Goal: Task Accomplishment & Management: Manage account settings

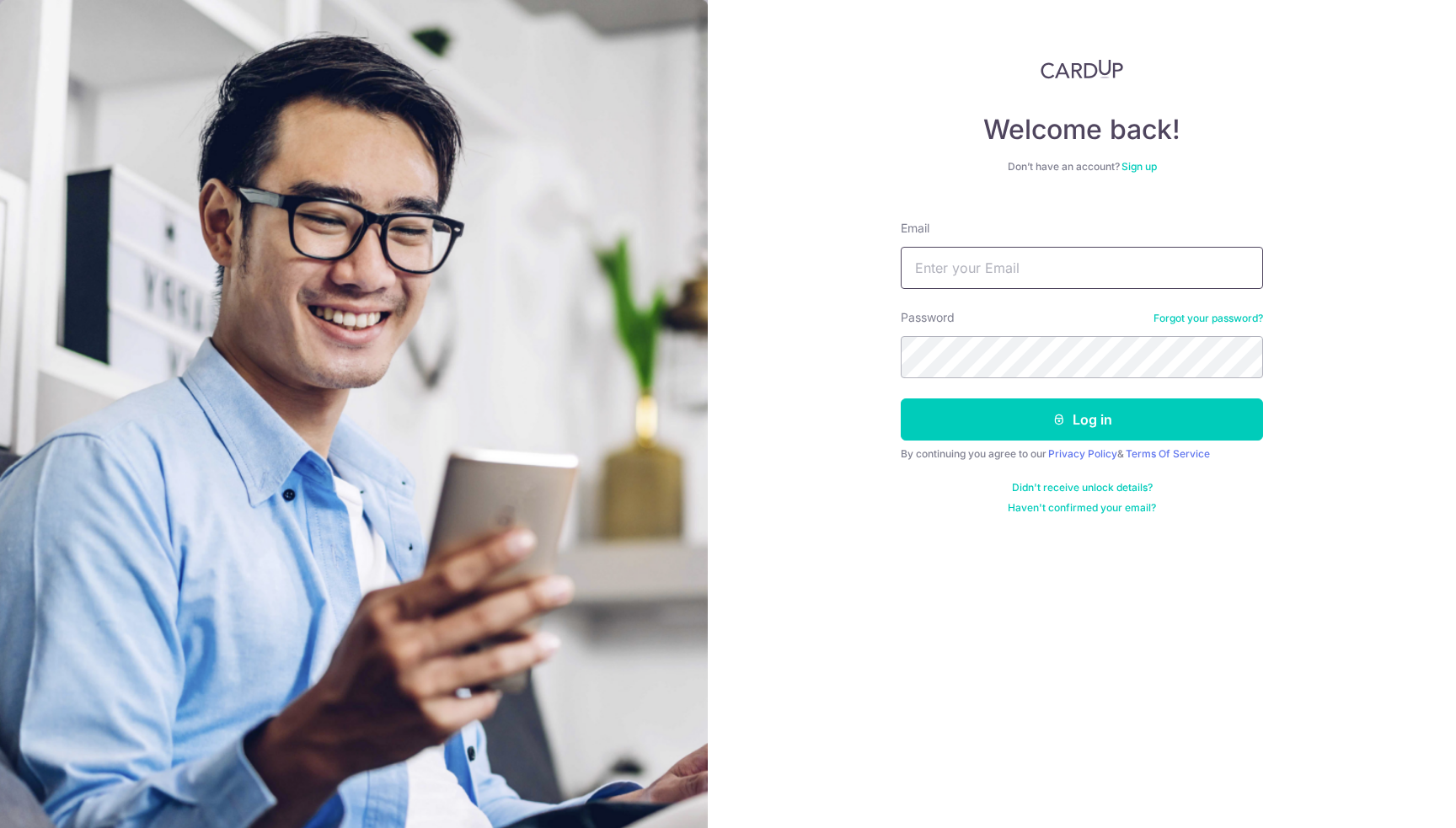
click at [1075, 280] on input "Email" at bounding box center [1082, 268] width 362 height 43
type input "[EMAIL_ADDRESS][DOMAIN_NAME]"
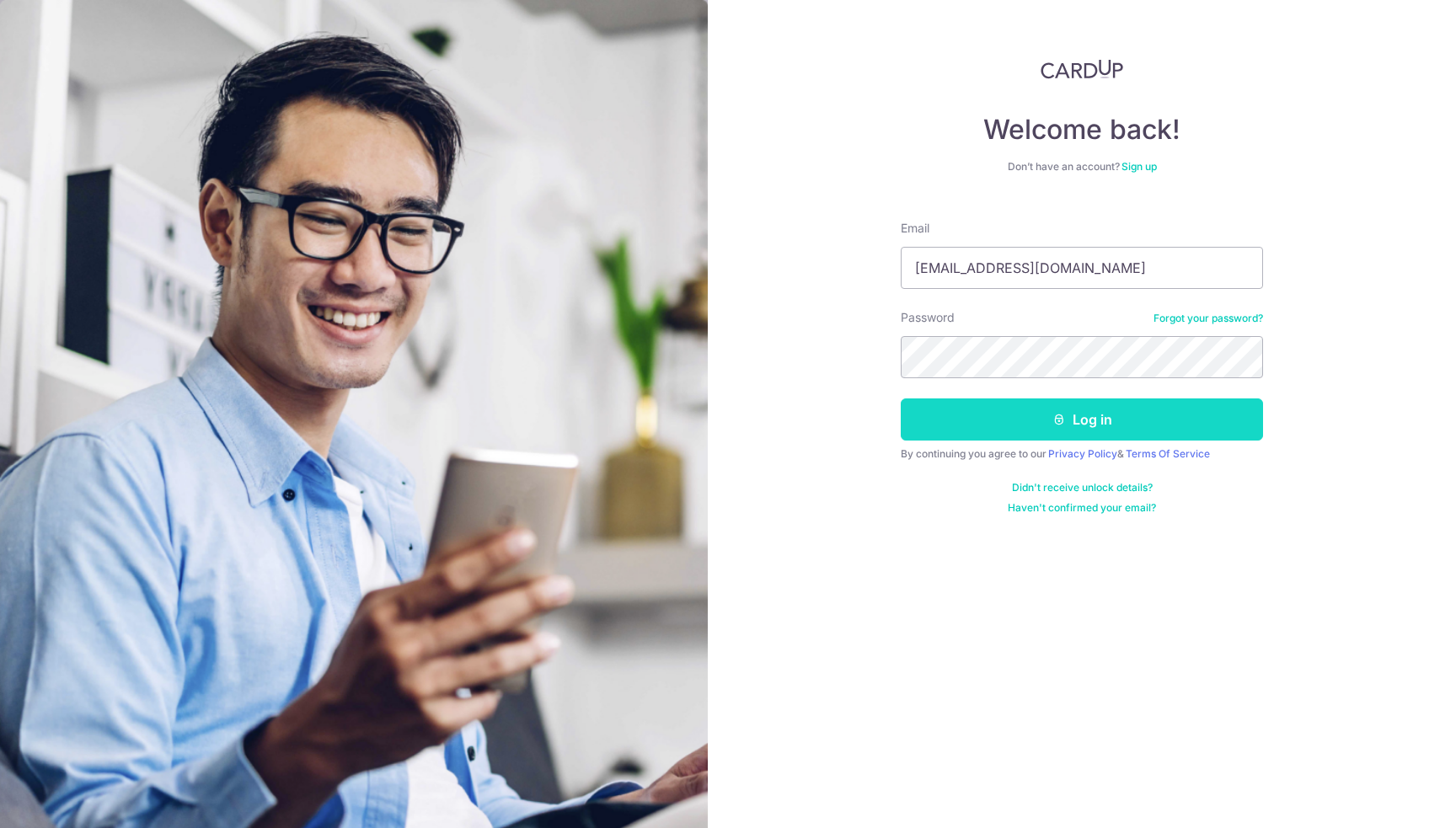
click at [1185, 405] on button "Log in" at bounding box center [1082, 420] width 362 height 43
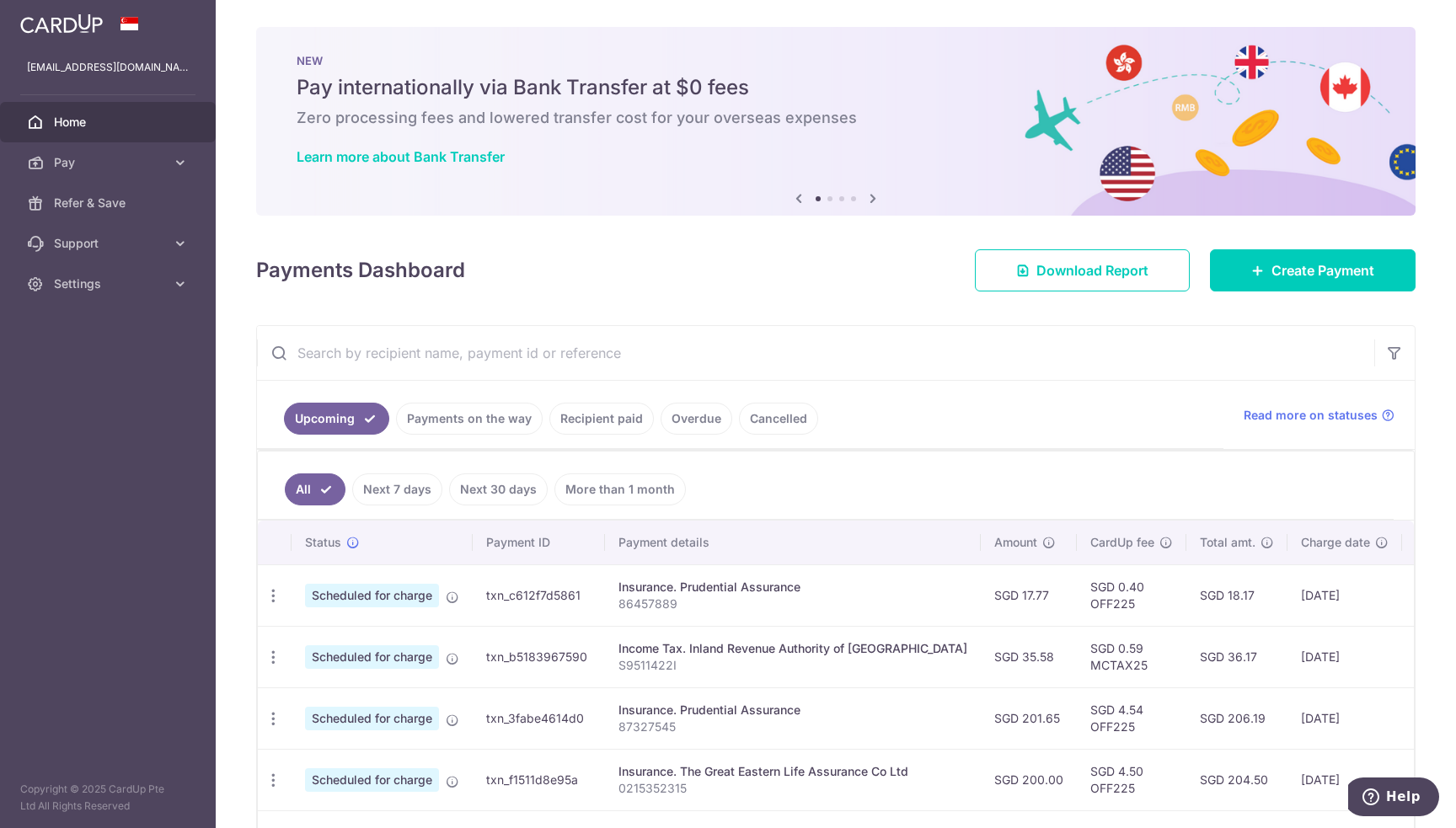
scroll to position [0, 154]
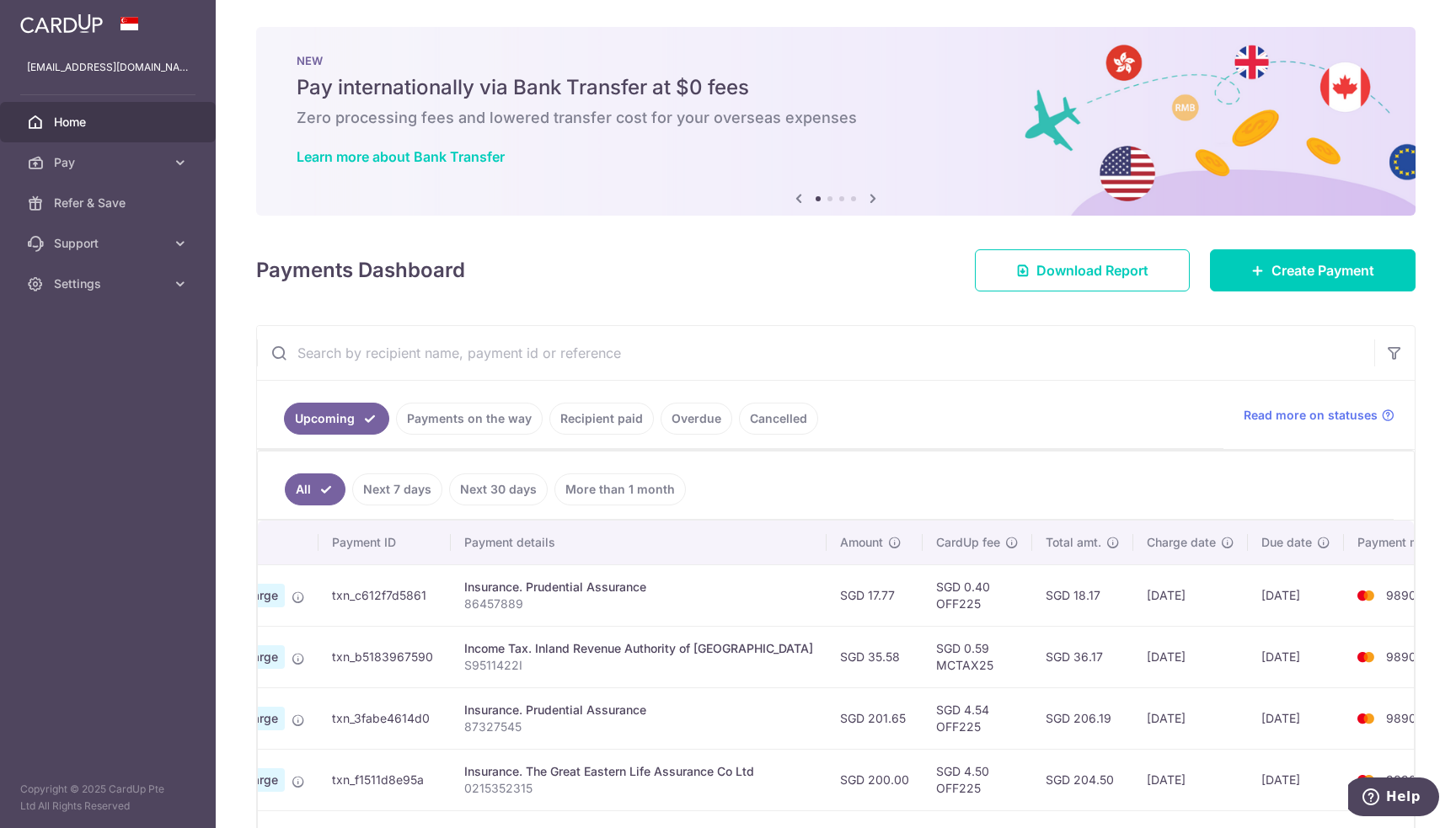
drag, startPoint x: 1011, startPoint y: 581, endPoint x: 1028, endPoint y: 581, distance: 17.0
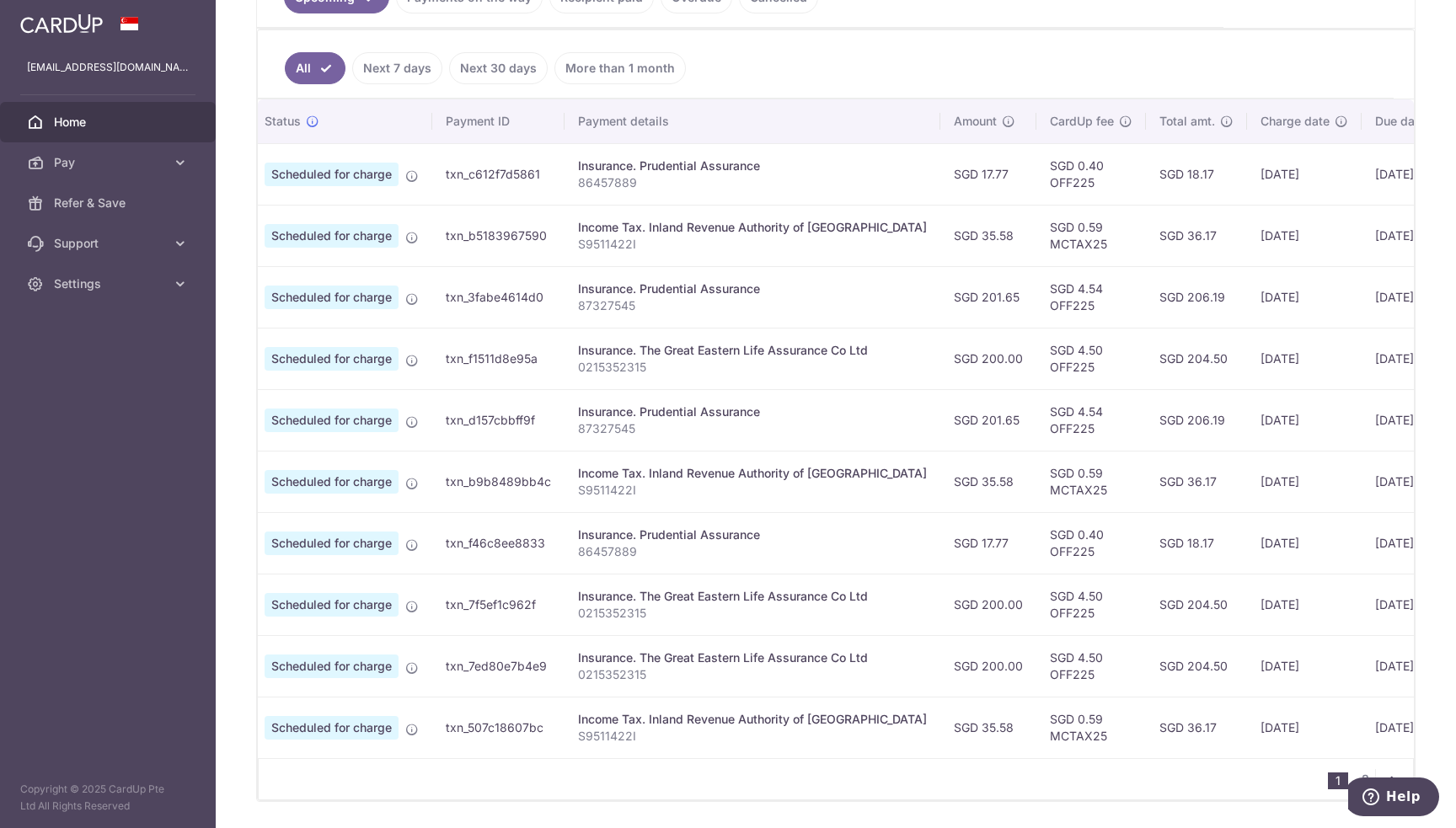
scroll to position [0, 0]
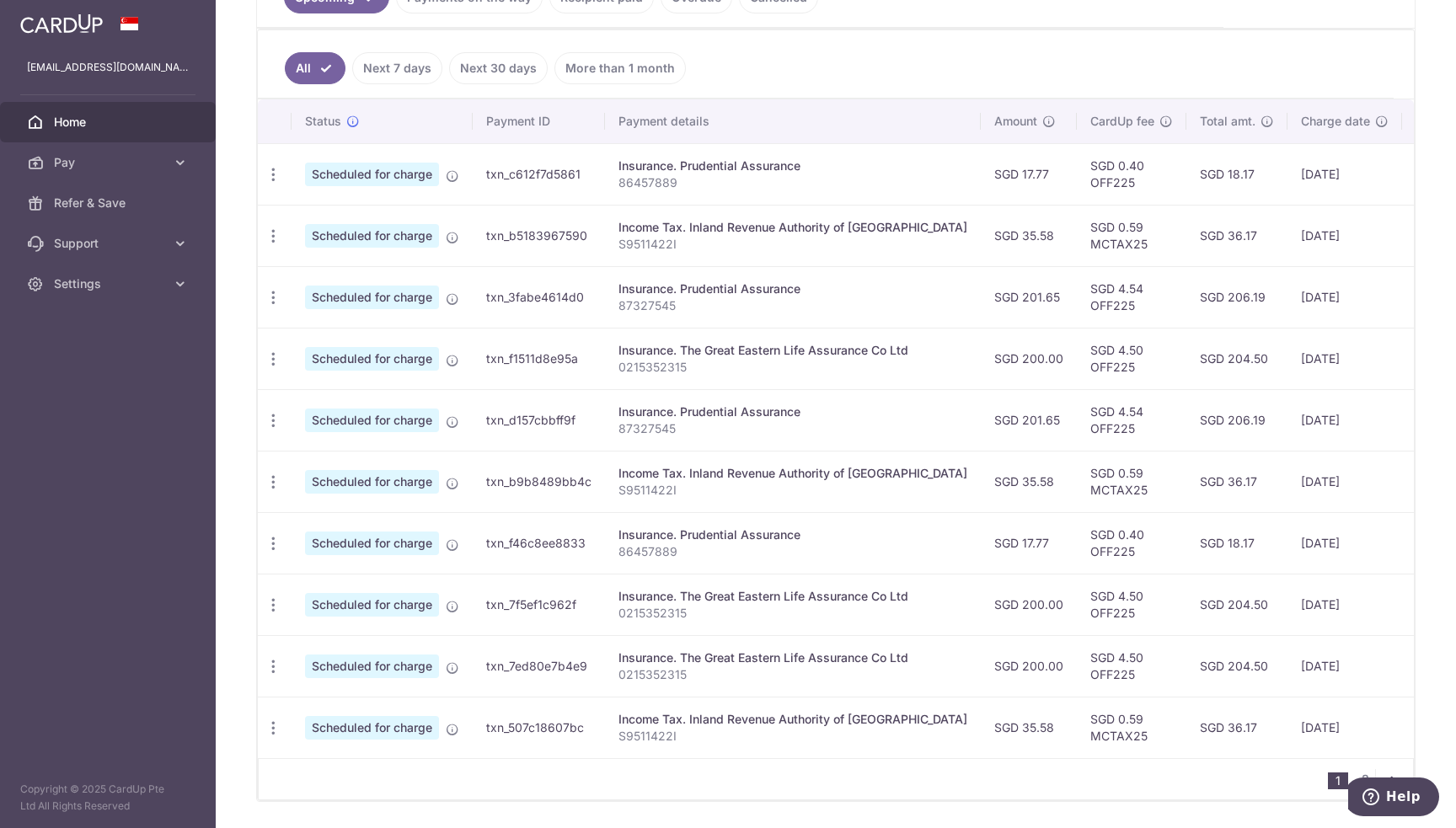
drag, startPoint x: 1059, startPoint y: 528, endPoint x: 788, endPoint y: 533, distance: 271.0
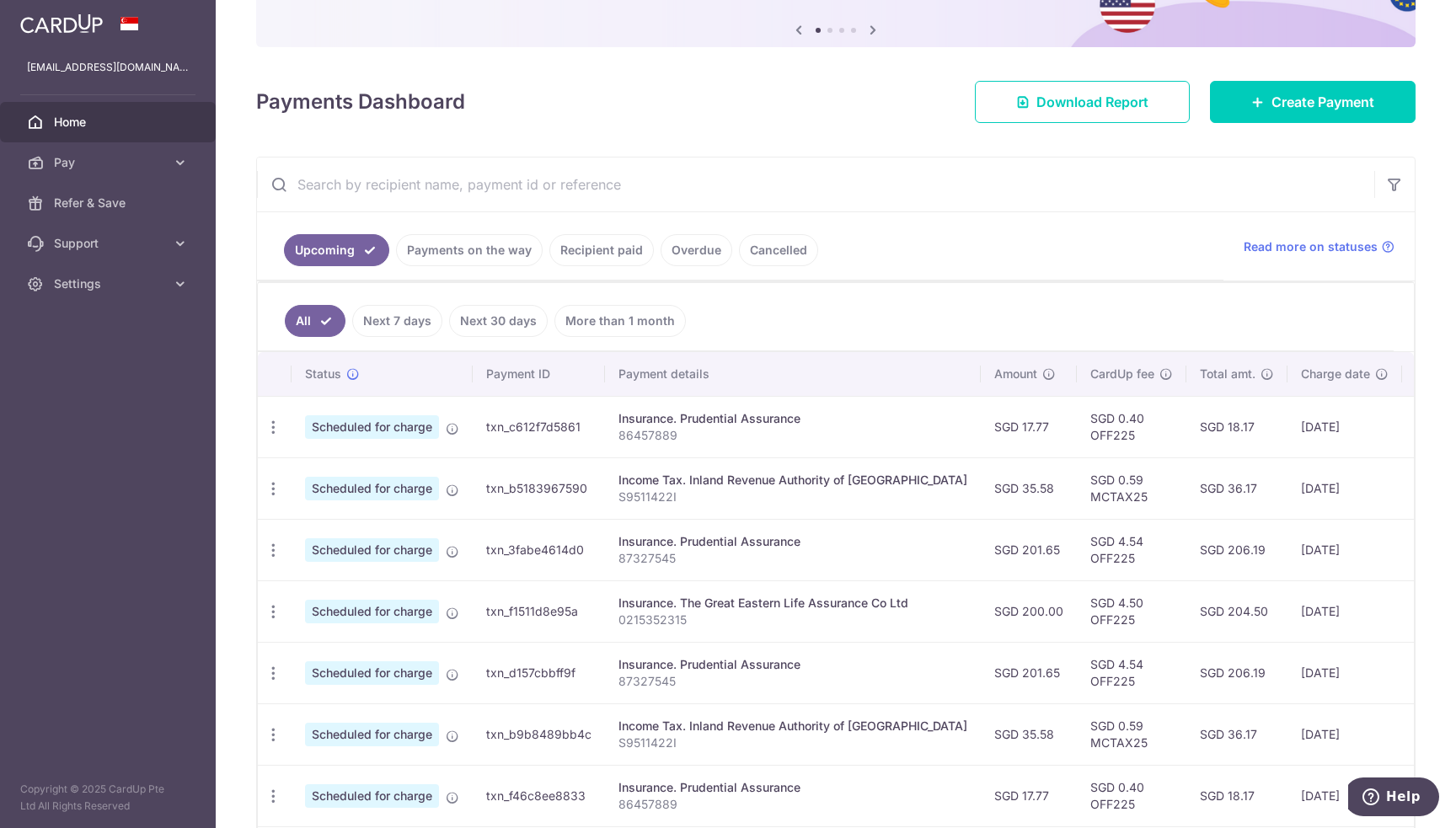
scroll to position [0, 154]
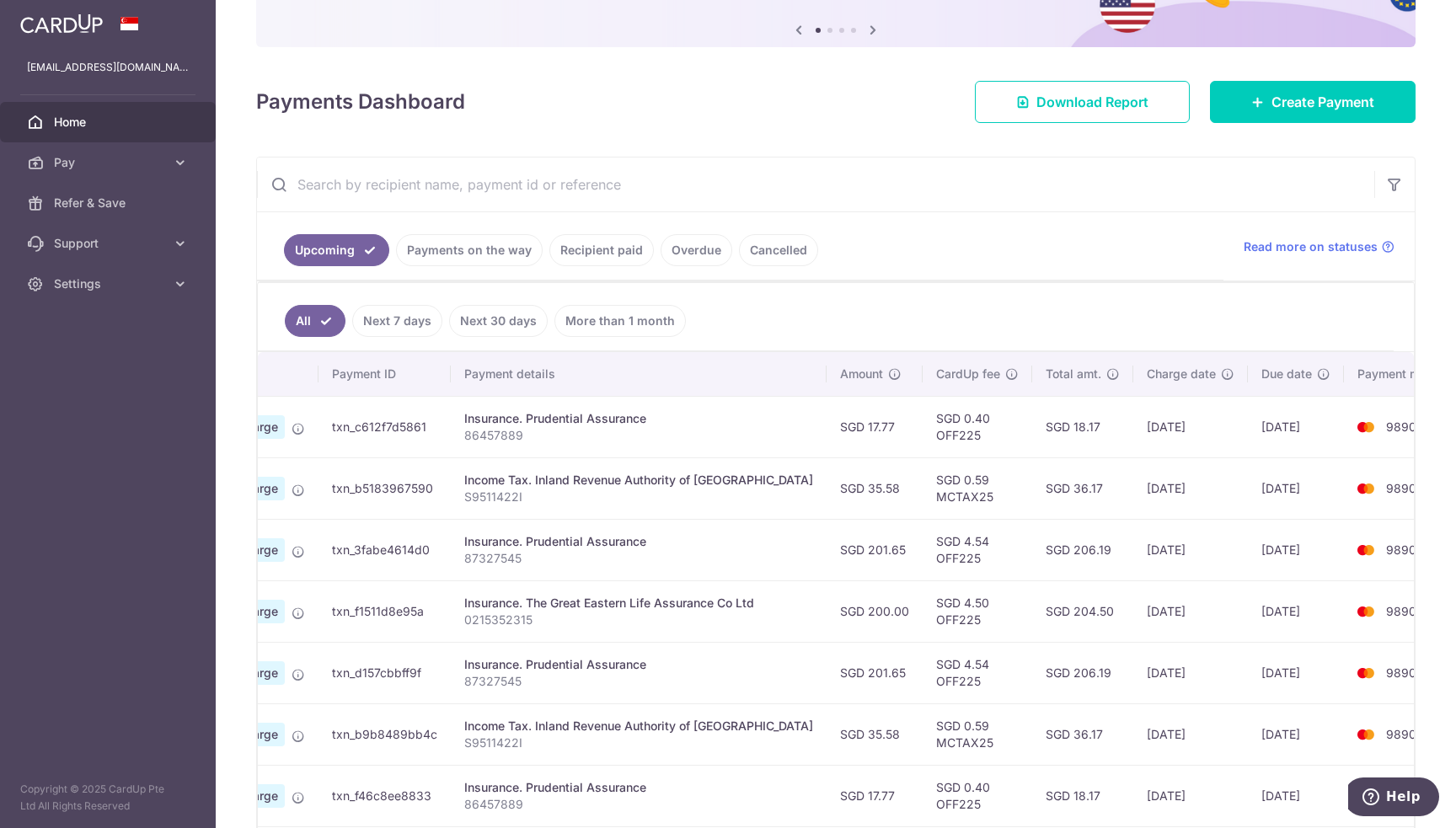
drag, startPoint x: 812, startPoint y: 503, endPoint x: 1082, endPoint y: 508, distance: 270.0
